Goal: Information Seeking & Learning: Check status

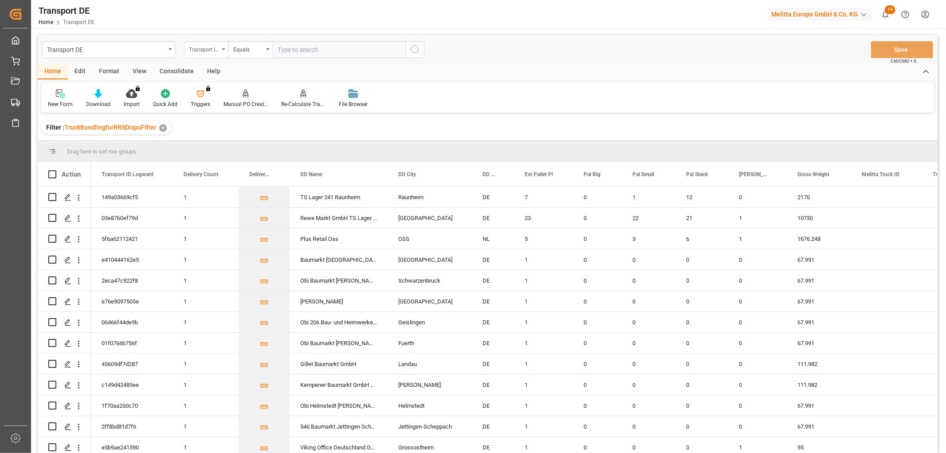
click at [203, 50] on div "Transport ID Logward" at bounding box center [204, 48] width 30 height 10
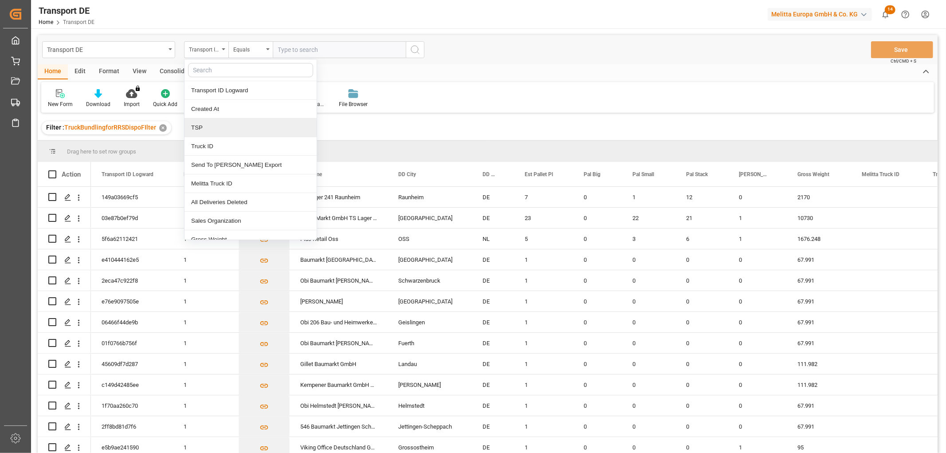
click at [216, 125] on div "TSP" at bounding box center [250, 127] width 132 height 19
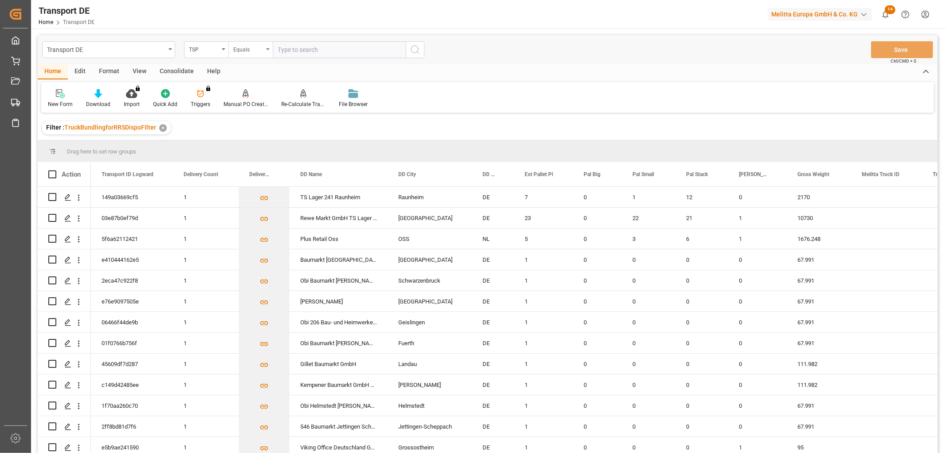
click at [251, 47] on div "Equals" at bounding box center [248, 48] width 30 height 10
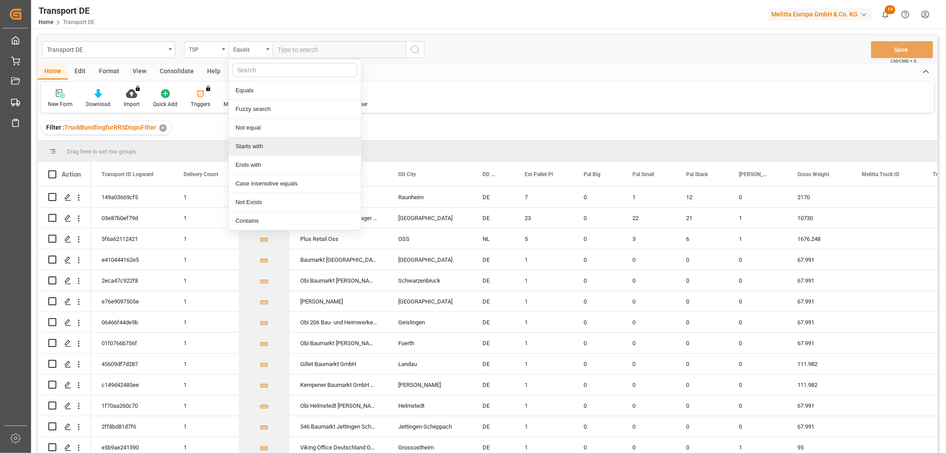
click at [249, 149] on div "Starts with" at bounding box center [295, 146] width 132 height 19
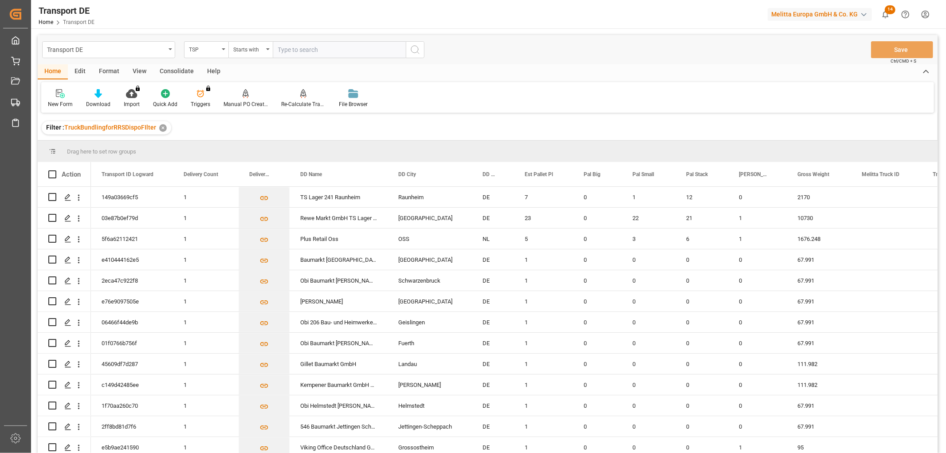
click at [299, 51] on input "text" at bounding box center [339, 49] width 133 height 17
type input "[PERSON_NAME]"
click at [416, 45] on icon "search button" at bounding box center [415, 49] width 11 height 11
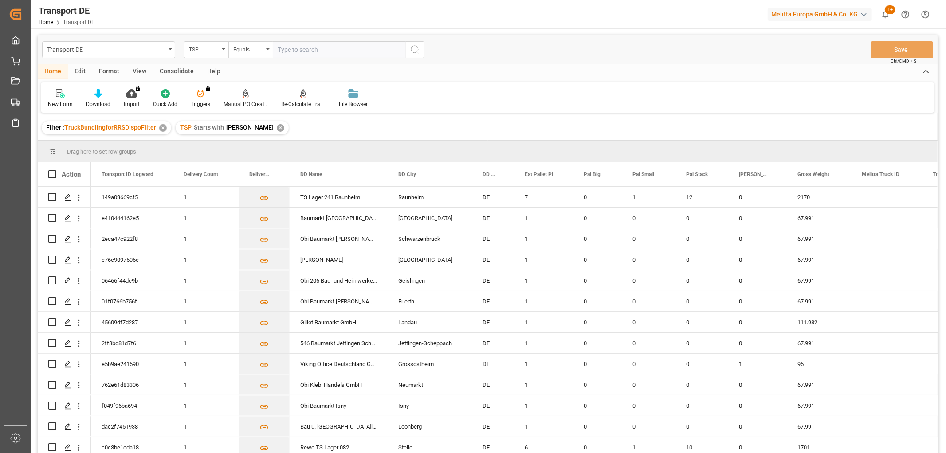
click at [178, 69] on div "Consolidate" at bounding box center [176, 71] width 47 height 15
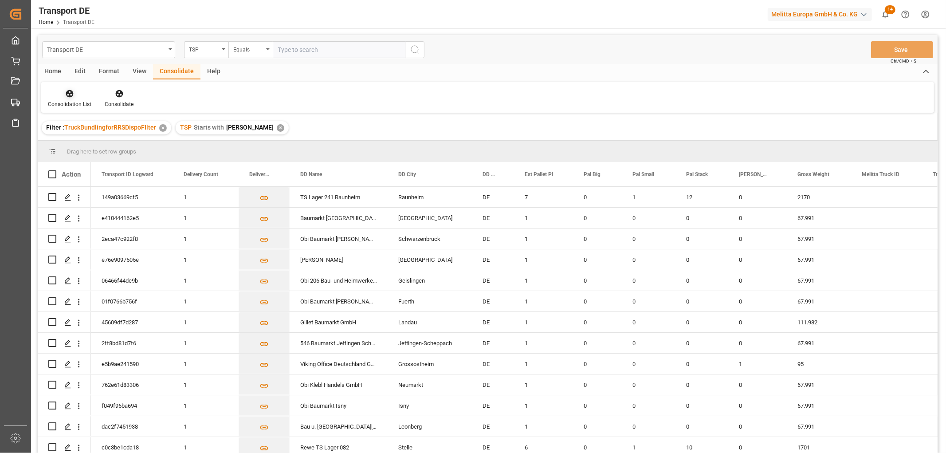
click at [69, 95] on icon at bounding box center [70, 94] width 8 height 8
click at [82, 142] on div "Transport DE TSP Equals Save Ctrl/CMD + S Home Edit Format View Consolidate Hel…" at bounding box center [488, 255] width 900 height 441
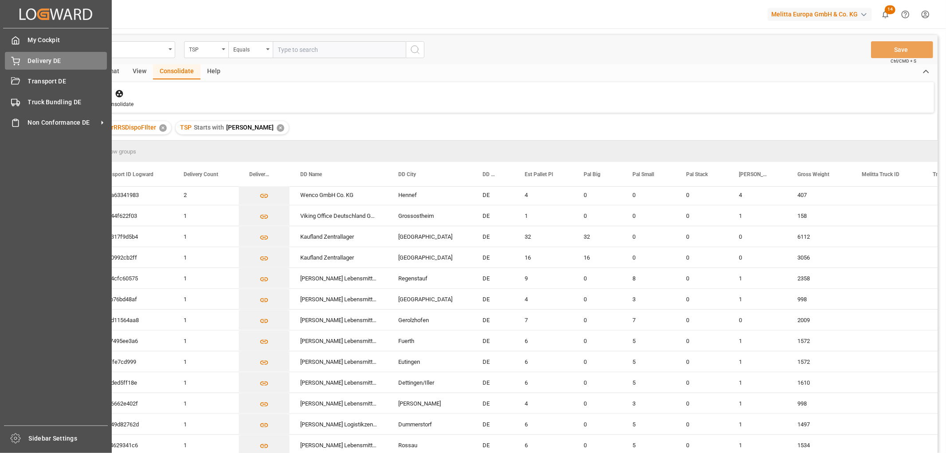
click at [18, 60] on icon at bounding box center [15, 61] width 9 height 9
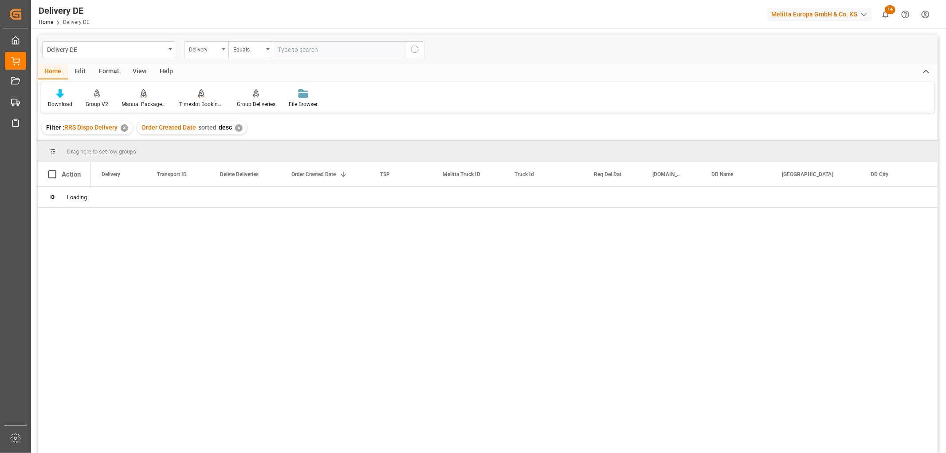
click at [209, 49] on div "Delivery" at bounding box center [204, 48] width 30 height 10
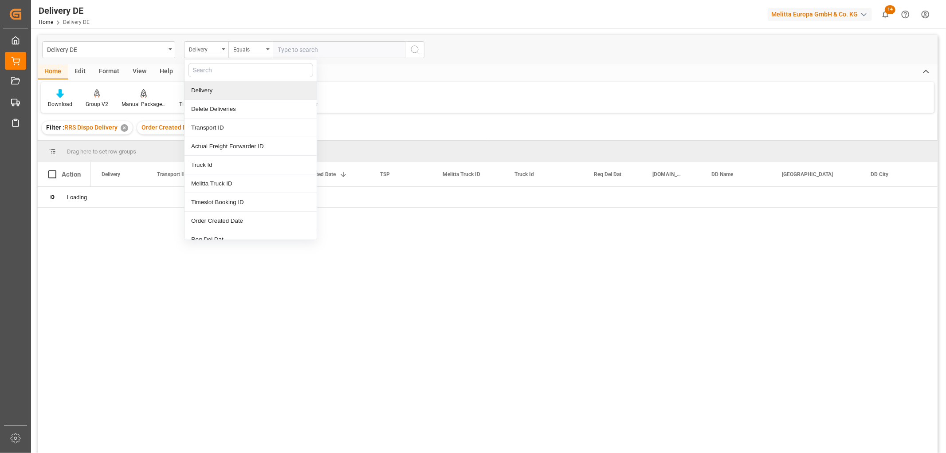
click at [215, 92] on div "Delivery" at bounding box center [250, 90] width 132 height 19
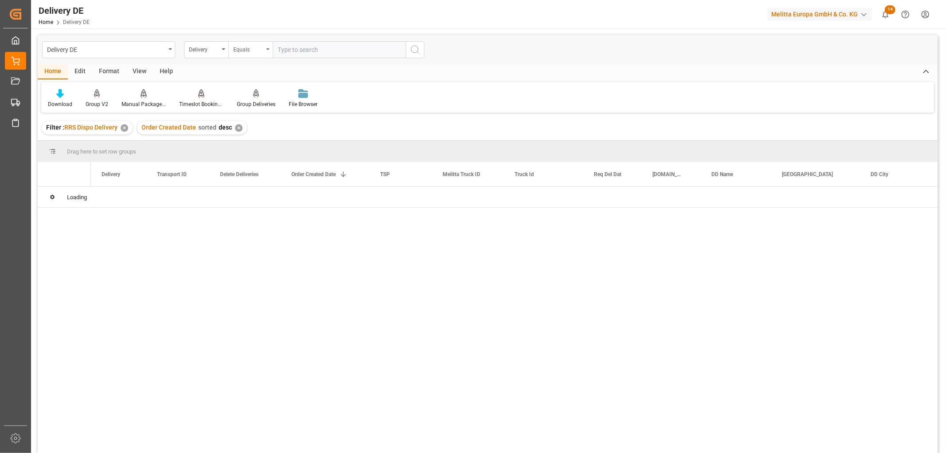
click at [244, 50] on div "Equals" at bounding box center [248, 48] width 30 height 10
click at [243, 147] on div "Starts with" at bounding box center [295, 146] width 132 height 19
click at [300, 50] on input "text" at bounding box center [339, 49] width 133 height 17
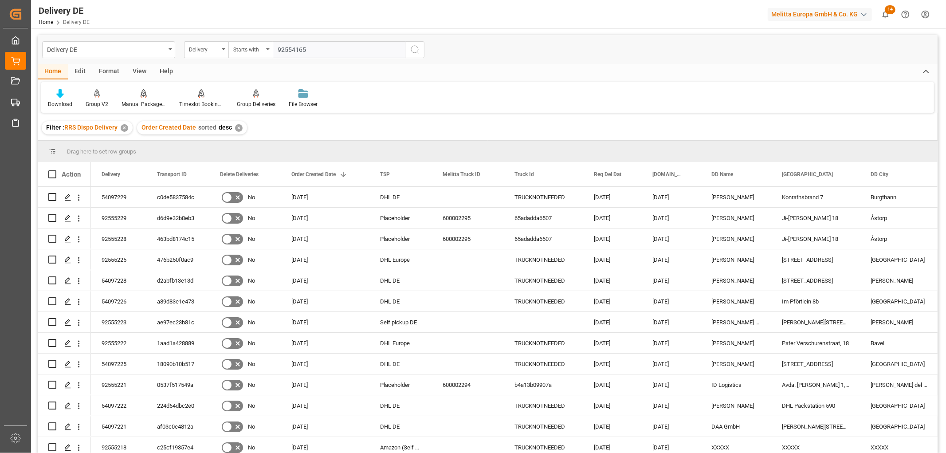
type input "92554165"
click at [415, 51] on icon "search button" at bounding box center [415, 49] width 11 height 11
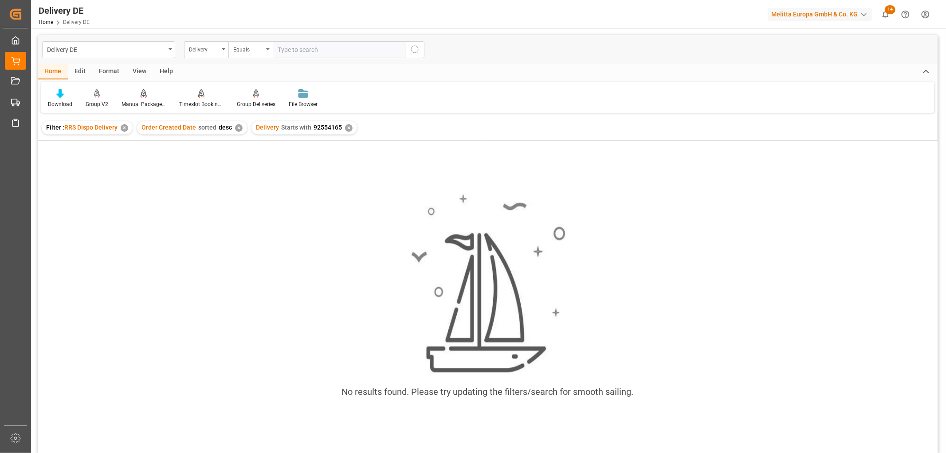
click at [346, 126] on div "✕" at bounding box center [349, 128] width 8 height 8
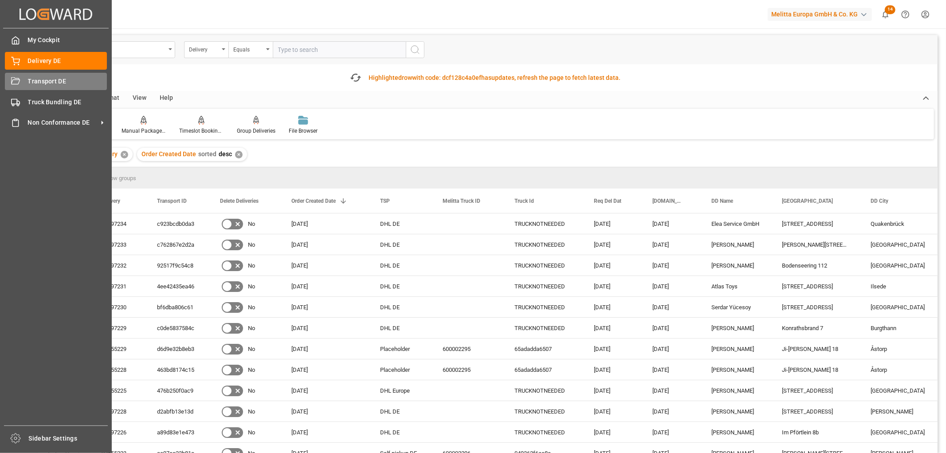
click at [24, 81] on div "Transport DE Transport DE" at bounding box center [56, 81] width 102 height 17
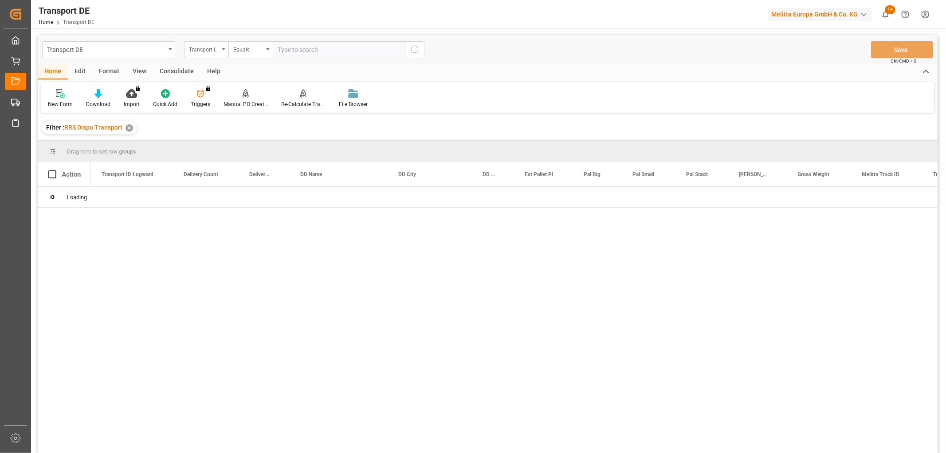
click at [205, 49] on div "Transport ID Logward" at bounding box center [204, 48] width 30 height 10
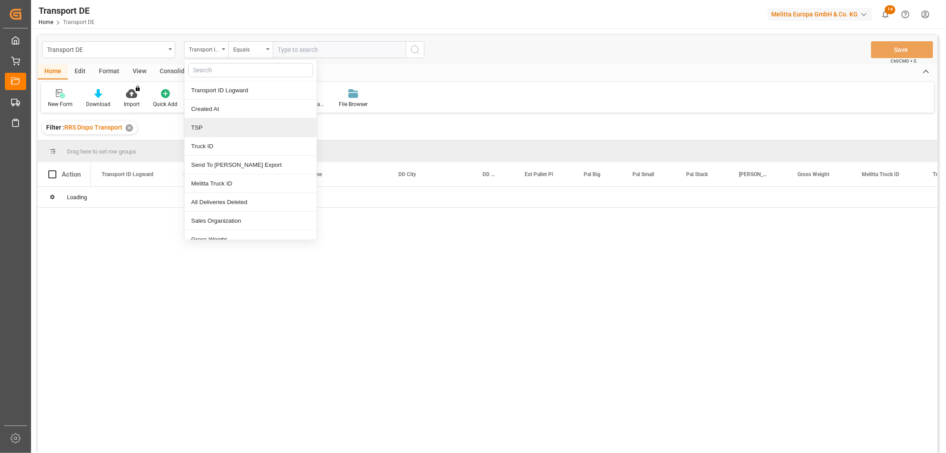
click at [212, 126] on div "TSP" at bounding box center [250, 127] width 132 height 19
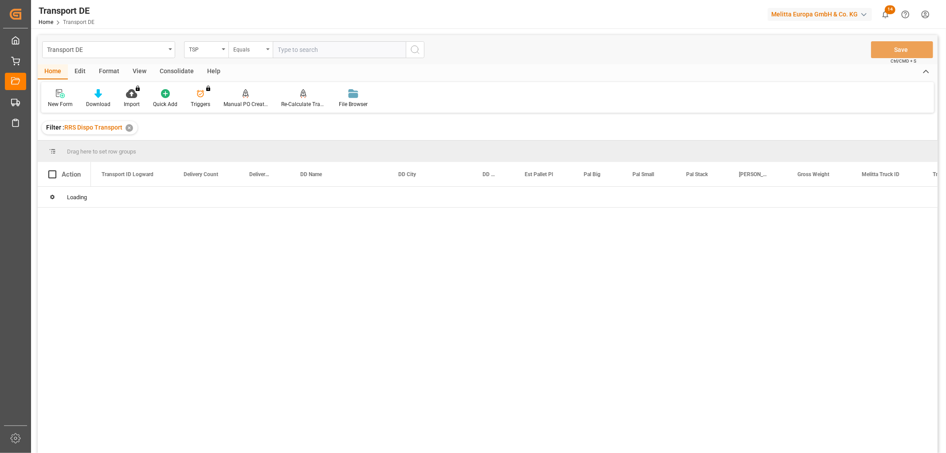
click at [251, 49] on div "Equals" at bounding box center [248, 48] width 30 height 10
click at [255, 145] on div "Starts with" at bounding box center [295, 146] width 132 height 19
click at [291, 47] on input "text" at bounding box center [339, 49] width 133 height 17
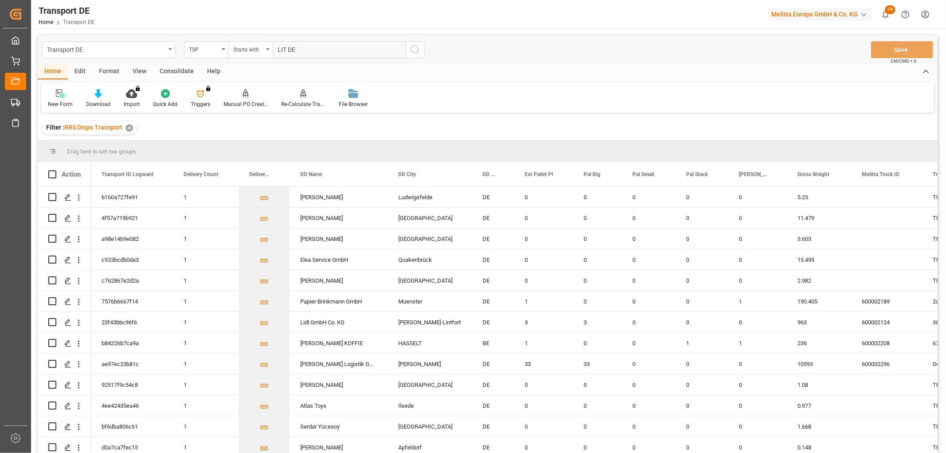
type input "LIT DE"
click at [417, 47] on icon "search button" at bounding box center [415, 49] width 11 height 11
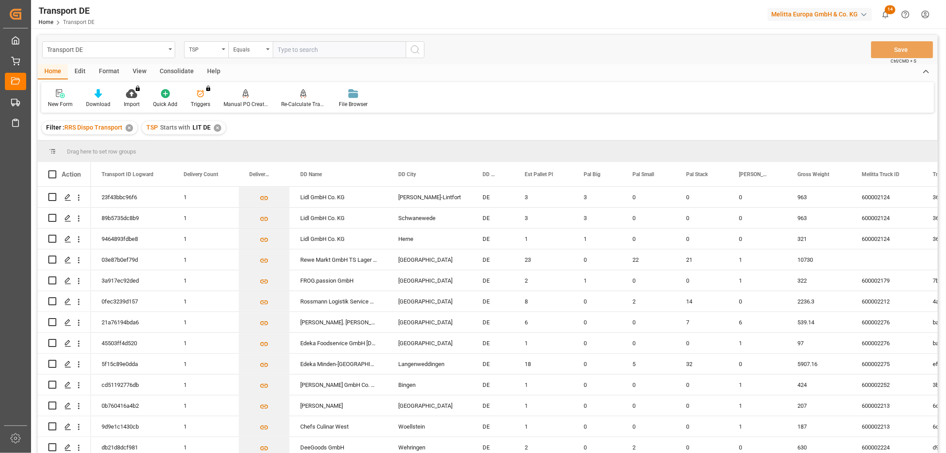
click at [170, 71] on div "Consolidate" at bounding box center [176, 71] width 47 height 15
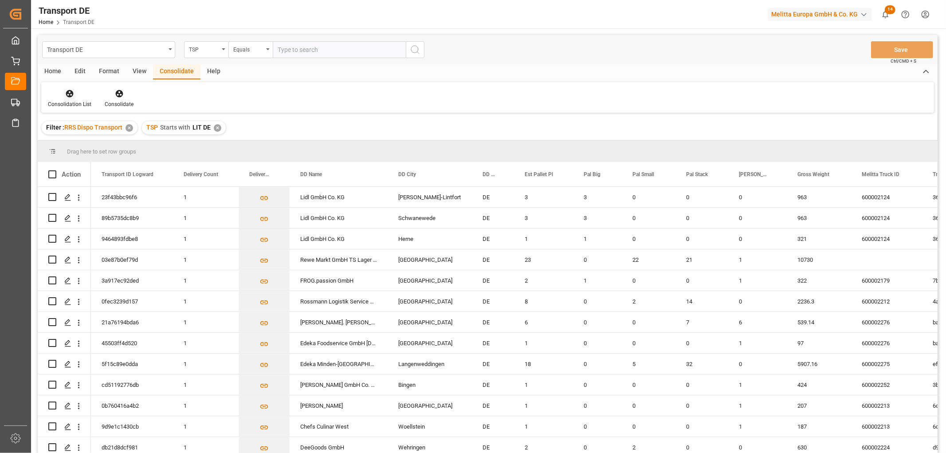
click at [69, 96] on icon at bounding box center [70, 94] width 8 height 8
click at [78, 141] on div "Truck Bundling RRS Dispo National" at bounding box center [104, 143] width 98 height 9
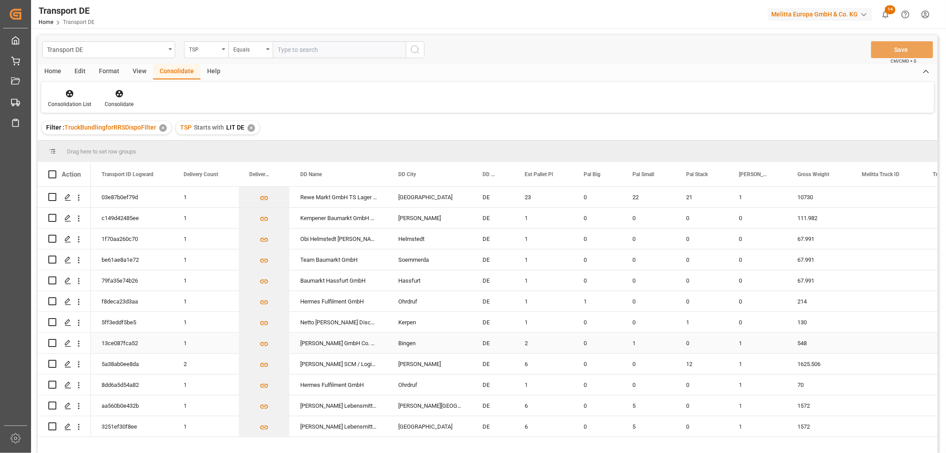
click at [51, 342] on input "Press Space to toggle row selection (unchecked)" at bounding box center [52, 343] width 8 height 8
checkbox input "true"
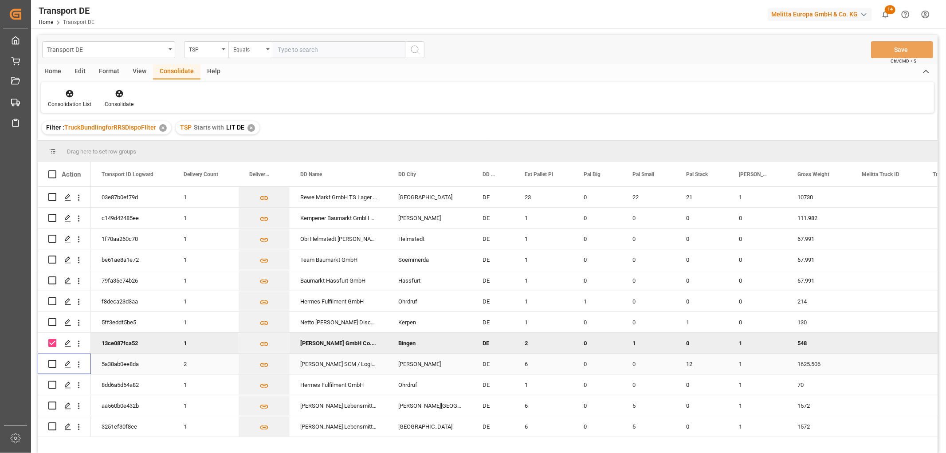
click at [51, 365] on input "Press Space to toggle row selection (unchecked)" at bounding box center [52, 364] width 8 height 8
checkbox input "true"
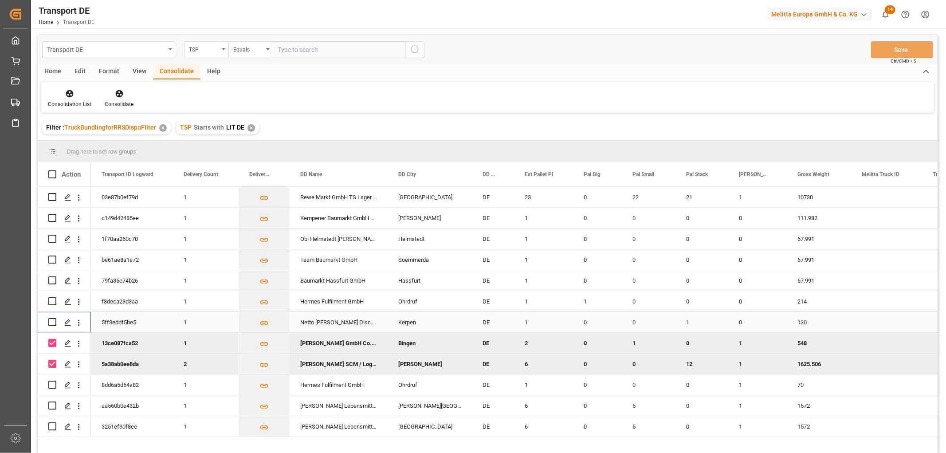
click at [51, 321] on input "Press Space to toggle row selection (unchecked)" at bounding box center [52, 322] width 8 height 8
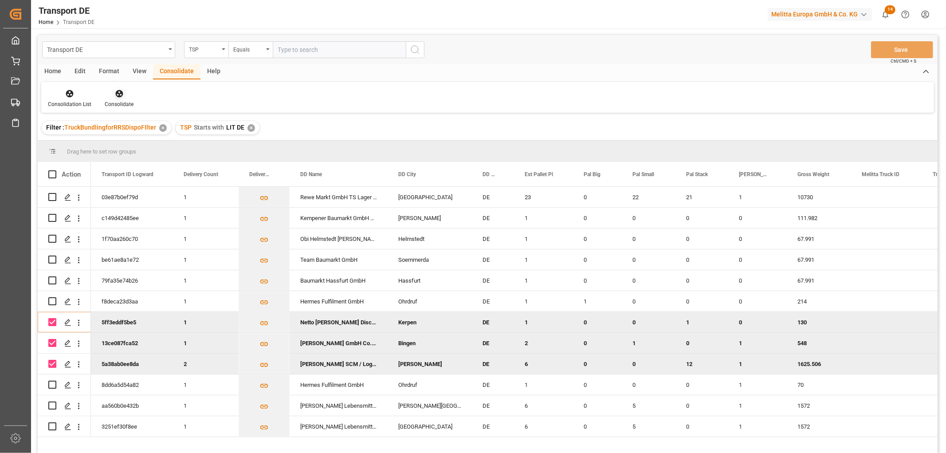
click at [117, 94] on icon at bounding box center [119, 93] width 9 height 9
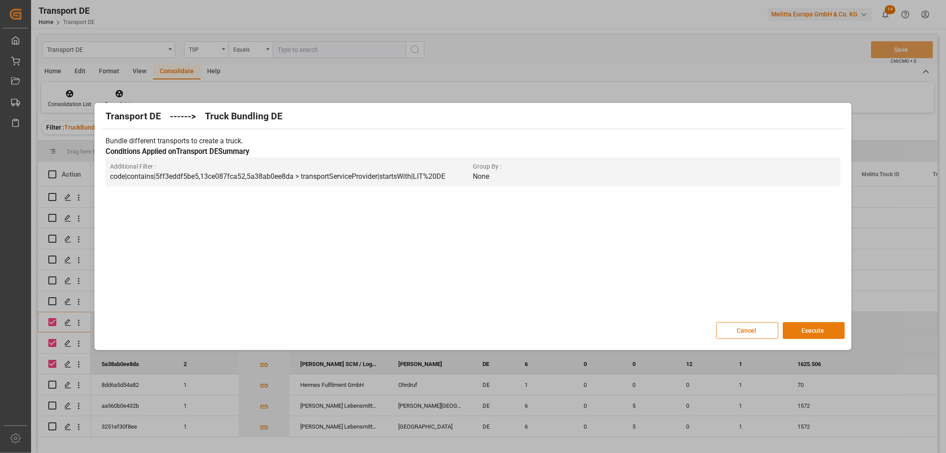
click at [814, 330] on button "Execute" at bounding box center [814, 330] width 62 height 17
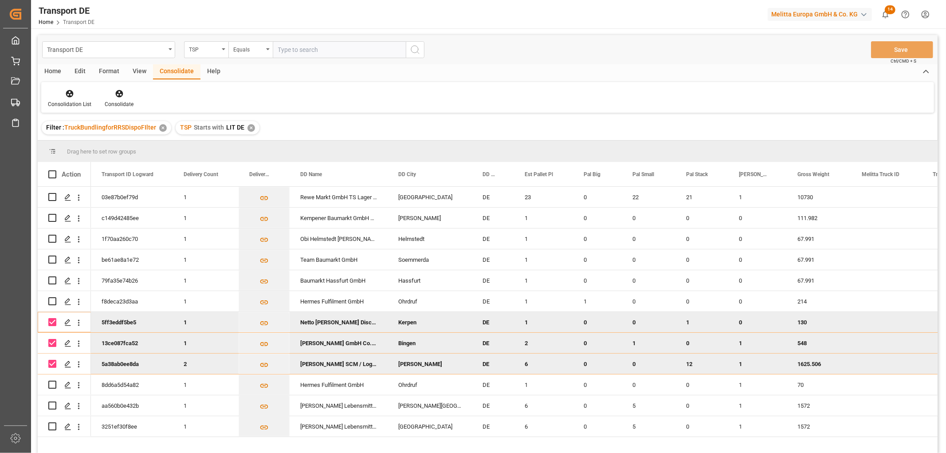
click at [55, 322] on input "Press Space to toggle row selection (checked)" at bounding box center [52, 322] width 8 height 8
checkbox input "false"
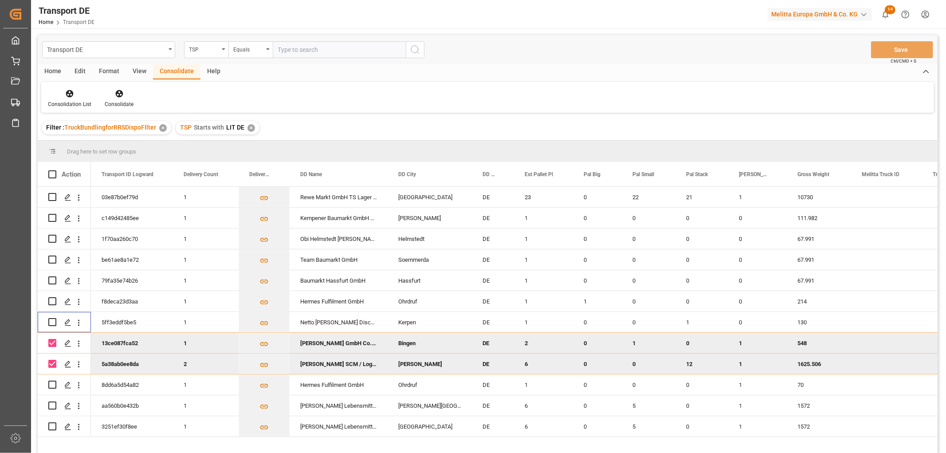
click at [51, 344] on input "Press Space to toggle row selection (checked)" at bounding box center [52, 343] width 8 height 8
checkbox input "false"
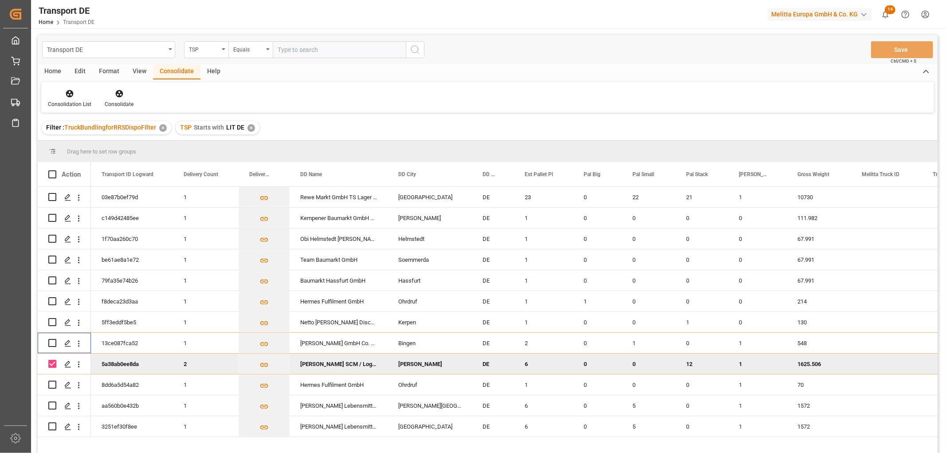
click at [54, 365] on input "Press Space to toggle row selection (checked)" at bounding box center [52, 364] width 8 height 8
checkbox input "false"
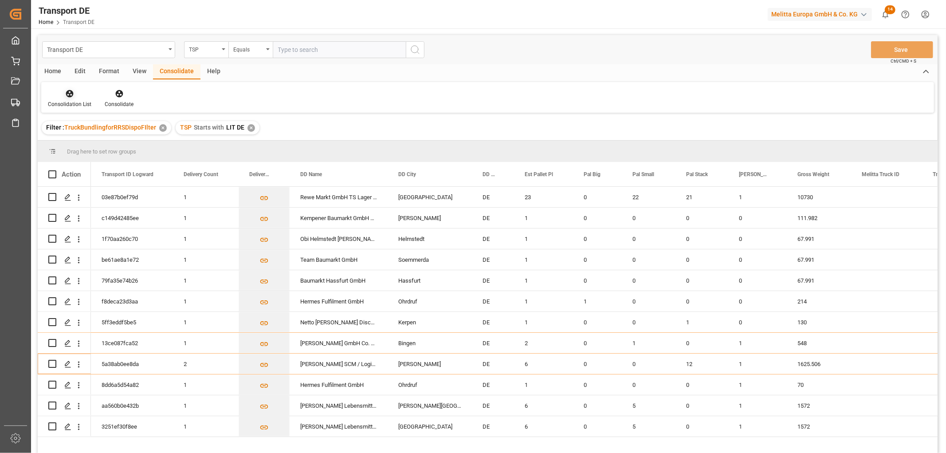
click at [65, 90] on icon at bounding box center [69, 93] width 9 height 9
click at [88, 139] on div "Transport DE TSP Equals Save Ctrl/CMD + S Home Edit Format View Consolidate Hel…" at bounding box center [488, 255] width 900 height 441
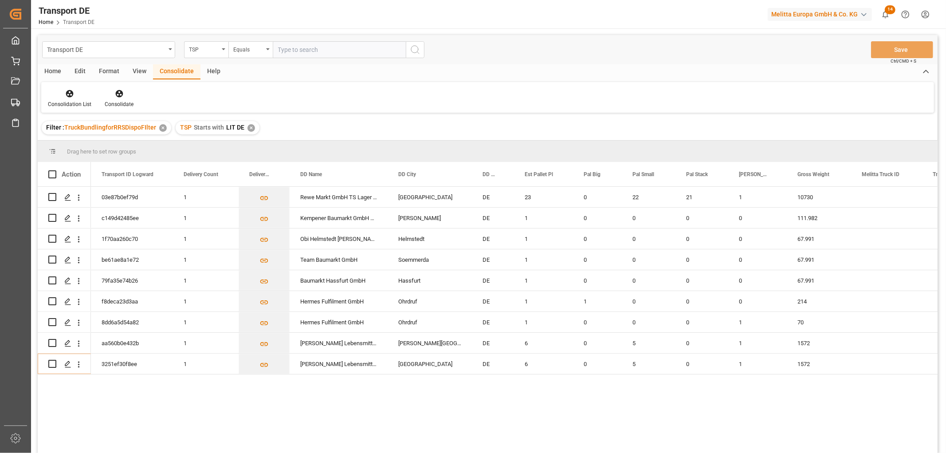
click at [248, 127] on div "✕" at bounding box center [251, 128] width 8 height 8
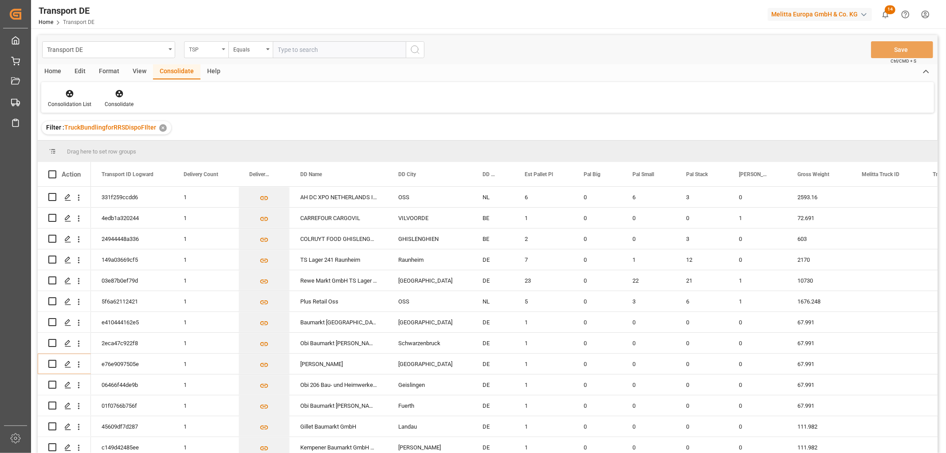
click at [198, 50] on div "TSP" at bounding box center [204, 48] width 30 height 10
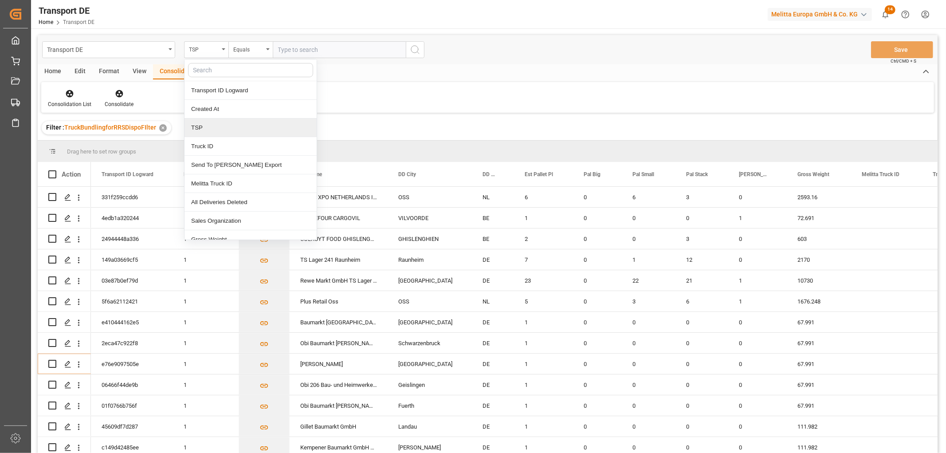
click at [205, 131] on div "TSP" at bounding box center [250, 127] width 132 height 19
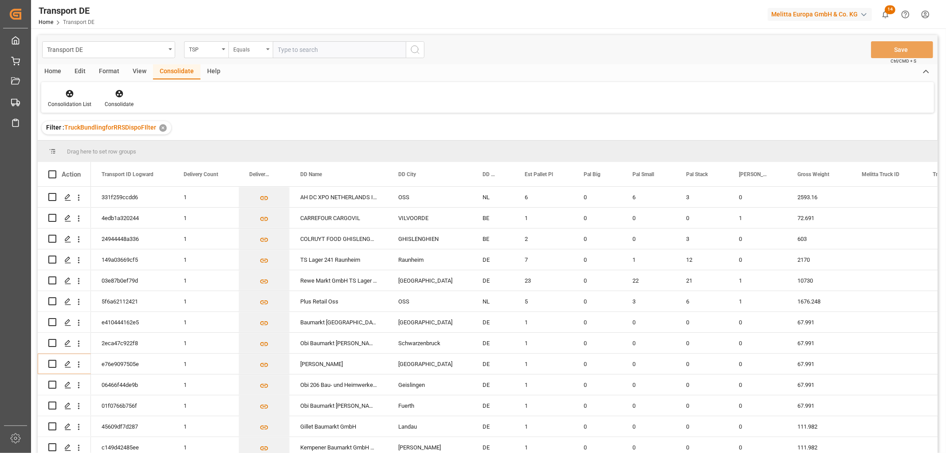
click at [251, 50] on div "Equals" at bounding box center [248, 48] width 30 height 10
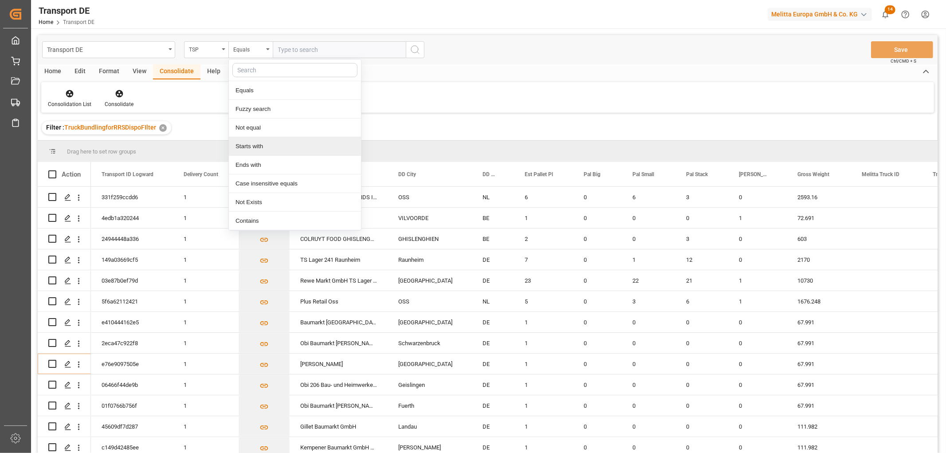
click at [256, 144] on div "Starts with" at bounding box center [295, 146] width 132 height 19
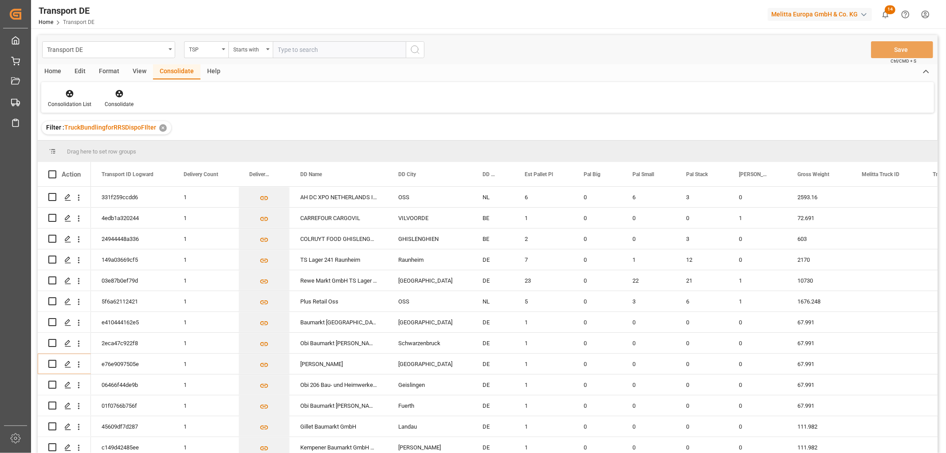
click at [303, 51] on input "text" at bounding box center [339, 49] width 133 height 17
type input "Self pickup DE"
click at [415, 51] on icon "search button" at bounding box center [415, 49] width 11 height 11
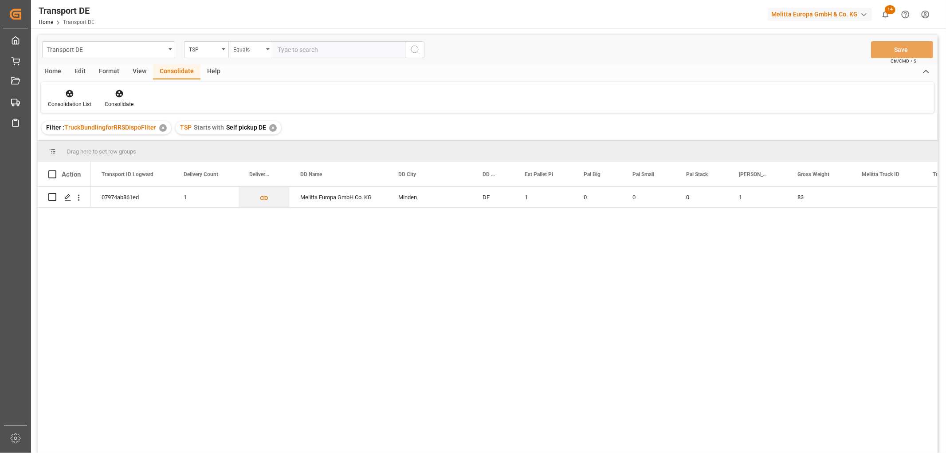
click at [269, 125] on div "✕" at bounding box center [273, 128] width 8 height 8
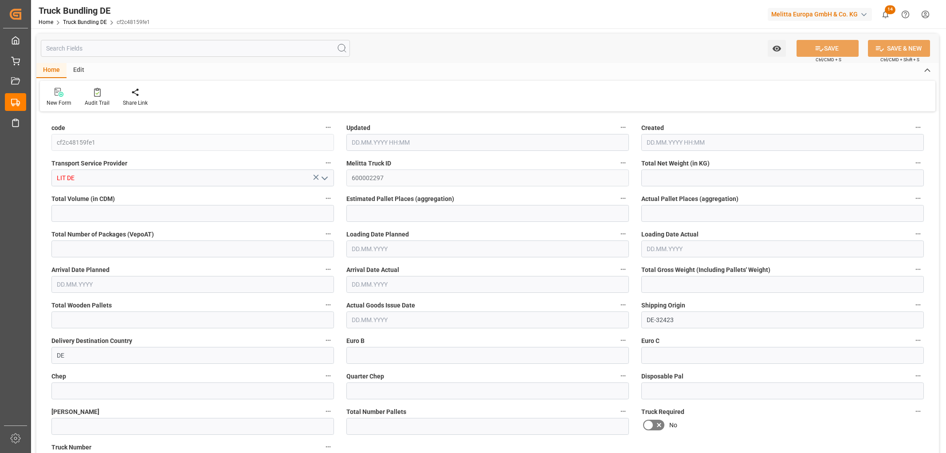
type input "1500.13"
type input "13215.192"
type input "9"
type input "0"
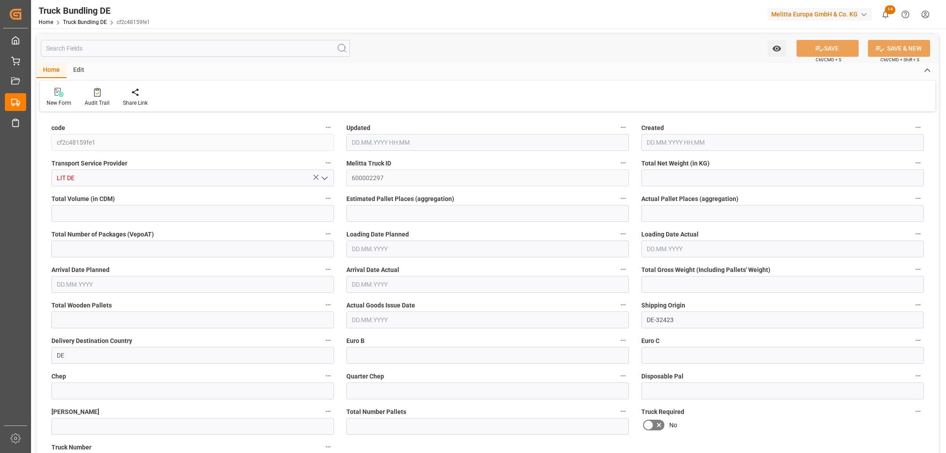
type input "2303.506"
type input "16"
type input "0"
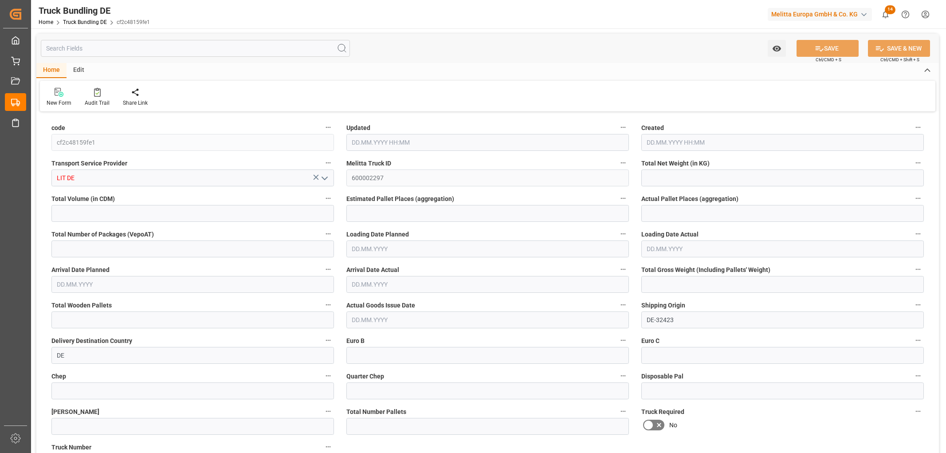
type input "0"
type input "04.09.2025 12:01"
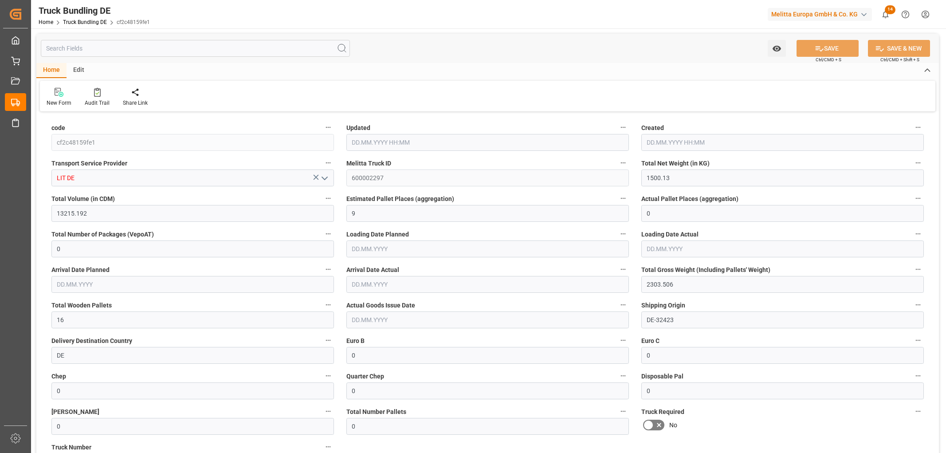
type input "04.09.2025 12:01"
type input "[DATE]"
